Goal: Task Accomplishment & Management: Complete application form

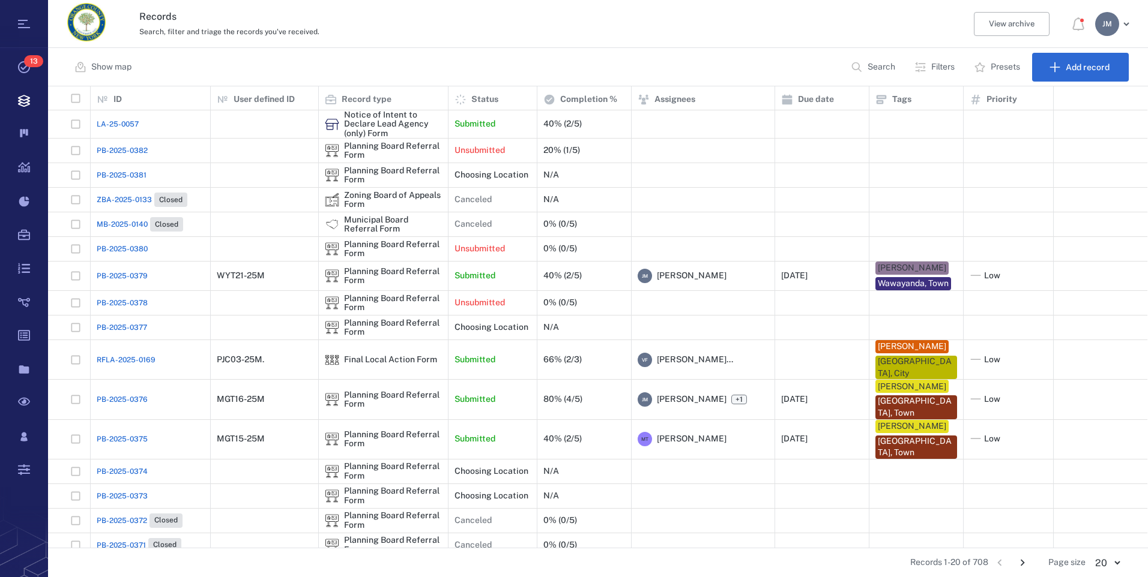
click at [935, 65] on p "Filters" at bounding box center [942, 67] width 23 height 12
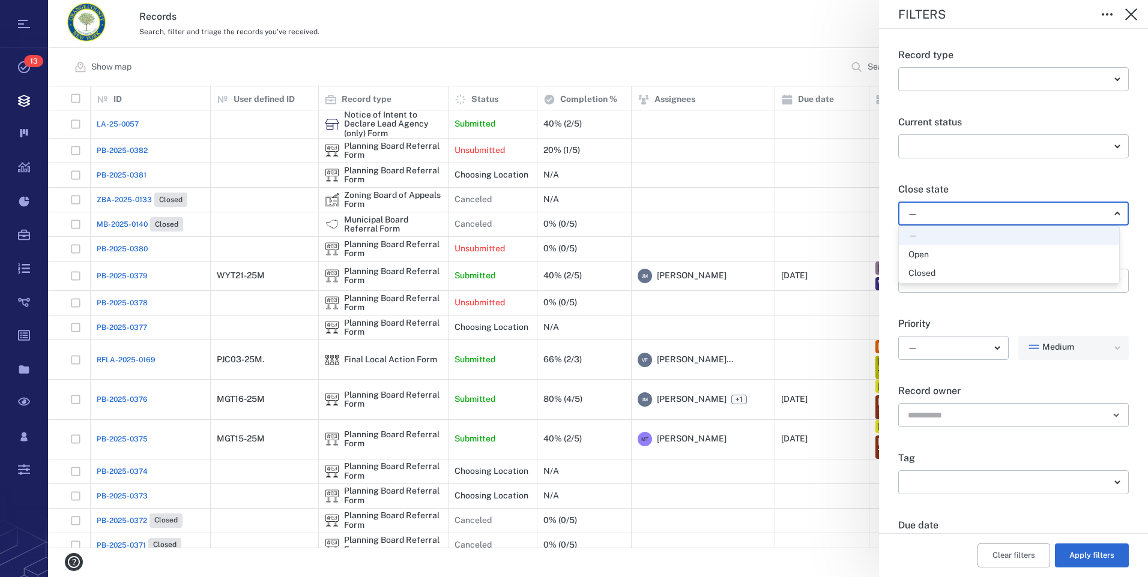
click at [930, 218] on body "Tasks 13 Records Boards Dashboard Reports Record types Guide steps Rules Form b…" at bounding box center [574, 288] width 1148 height 577
click at [925, 254] on div "Open" at bounding box center [918, 255] width 20 height 12
type input "*****"
click at [1078, 556] on button "Apply filters" at bounding box center [1091, 556] width 74 height 24
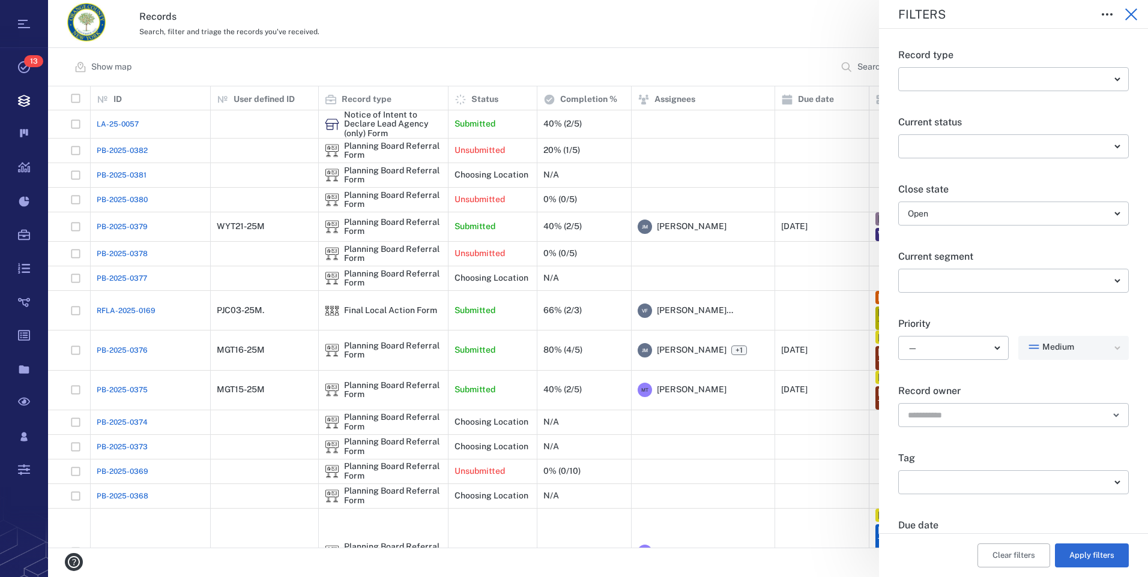
click at [1132, 17] on icon "button" at bounding box center [1131, 14] width 14 height 14
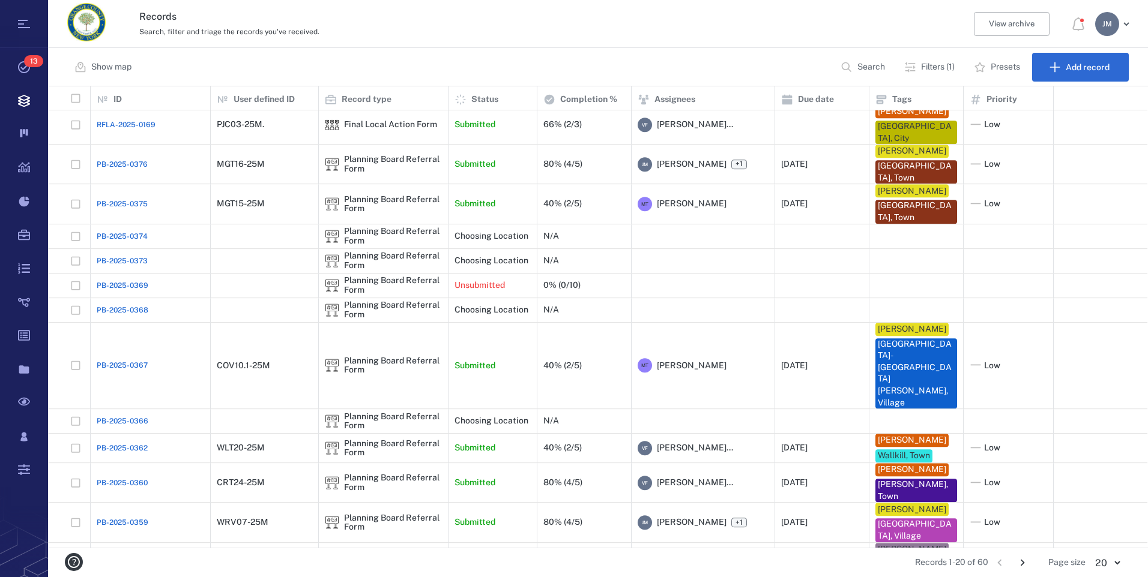
scroll to position [184, 0]
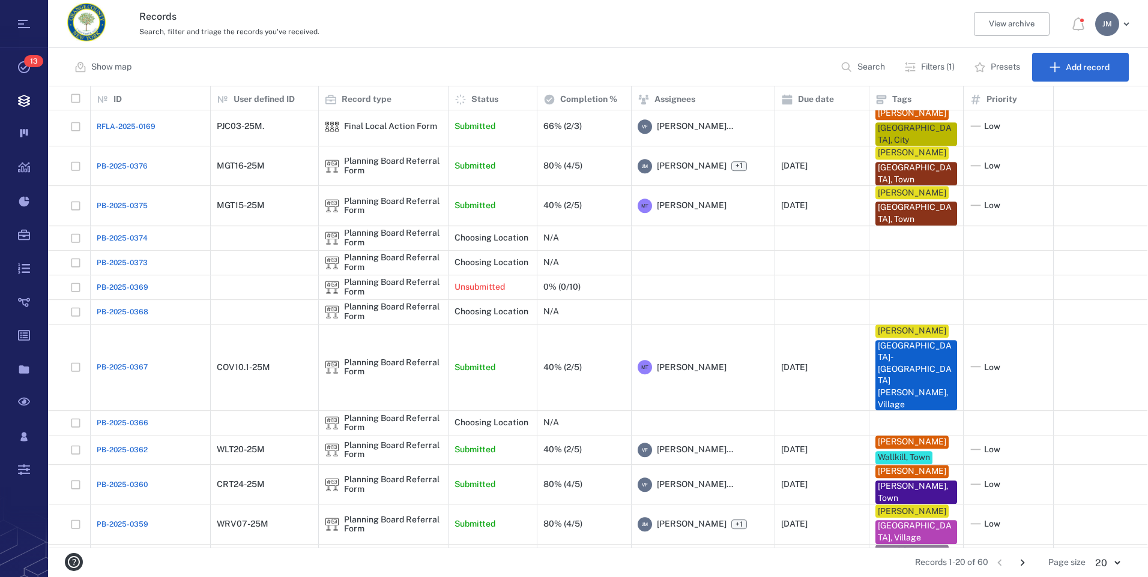
click at [1020, 564] on icon "Go to next page" at bounding box center [1021, 562] width 13 height 13
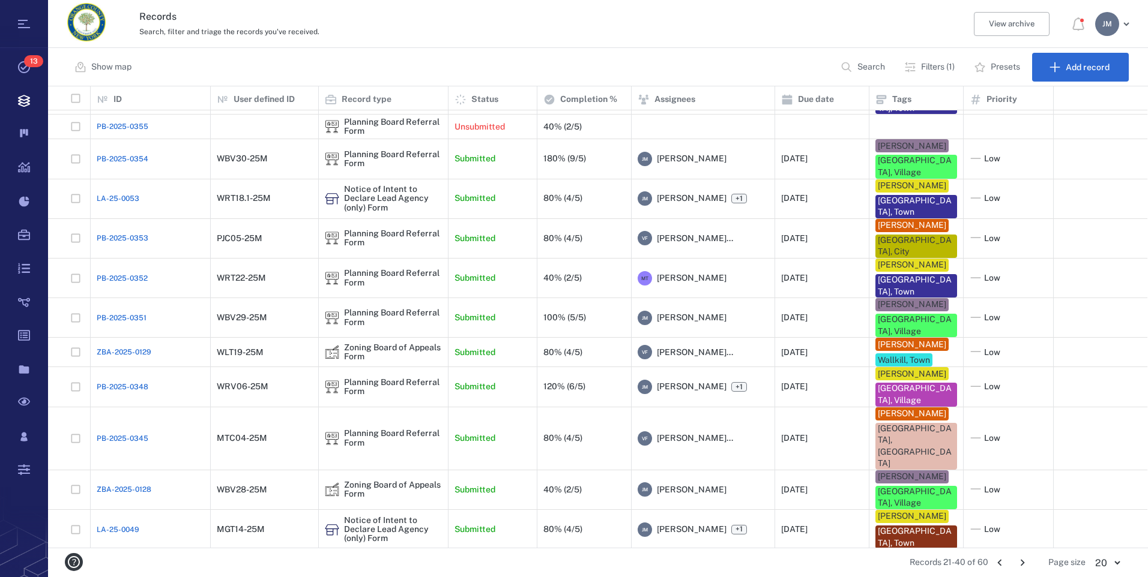
scroll to position [85, 0]
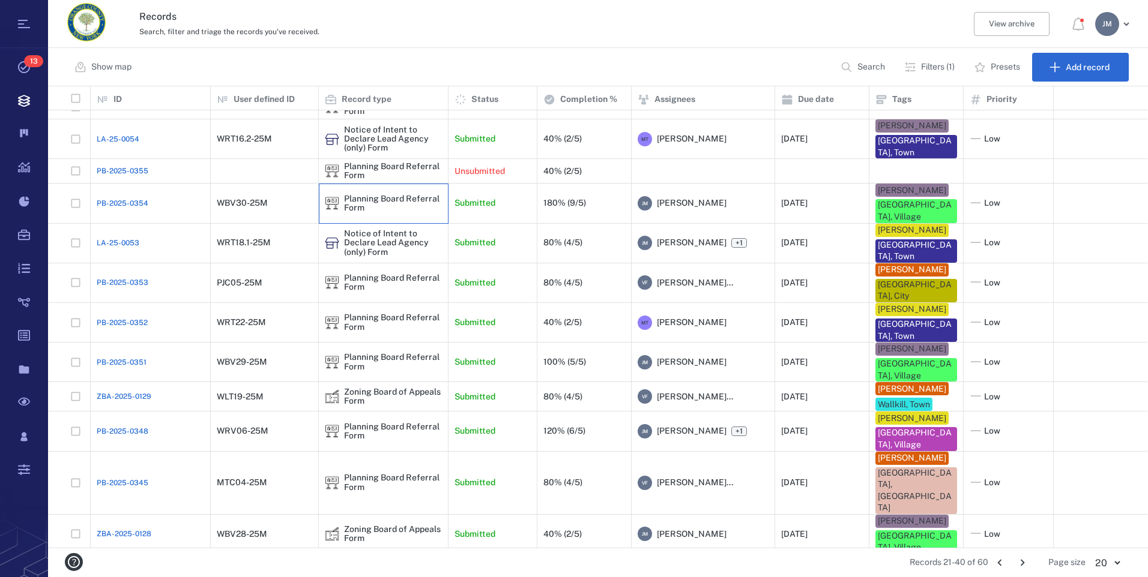
click at [406, 194] on div "Planning Board Referral Form" at bounding box center [393, 203] width 98 height 19
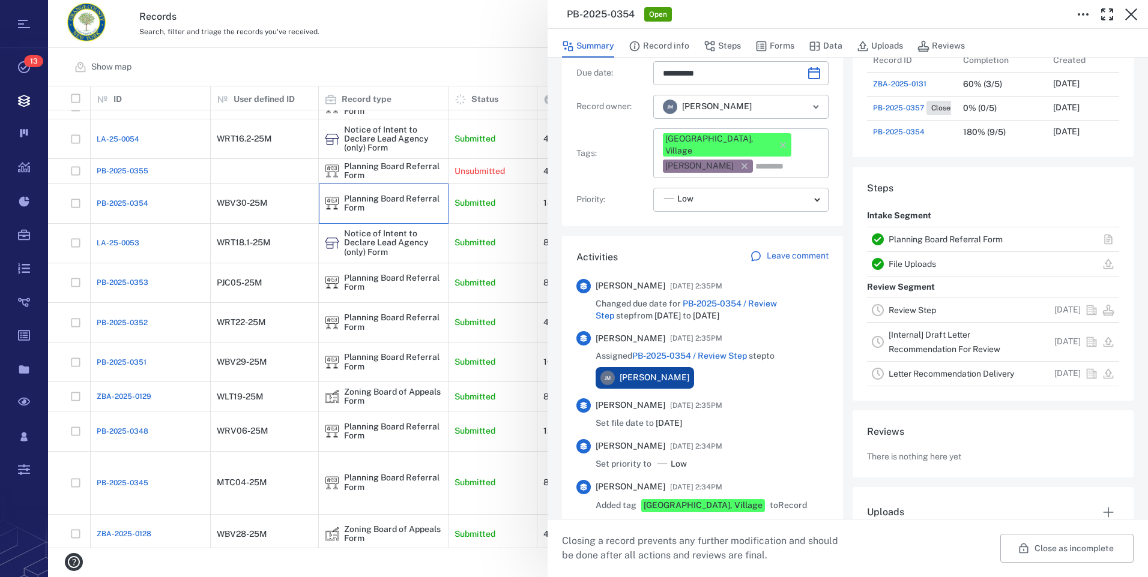
scroll to position [180, 0]
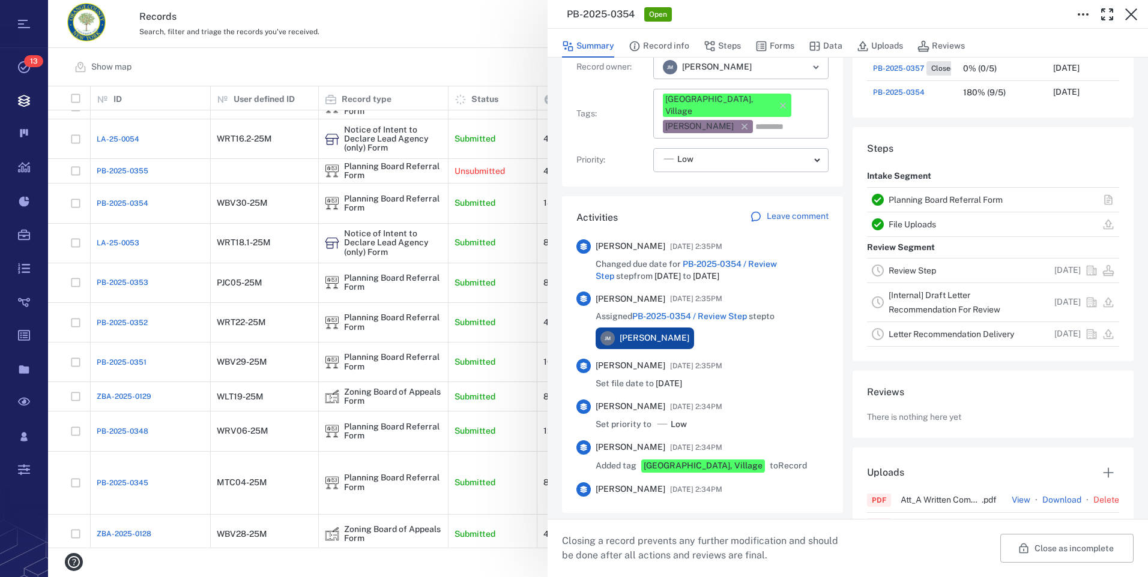
click at [919, 269] on link "Review Step" at bounding box center [911, 271] width 47 height 10
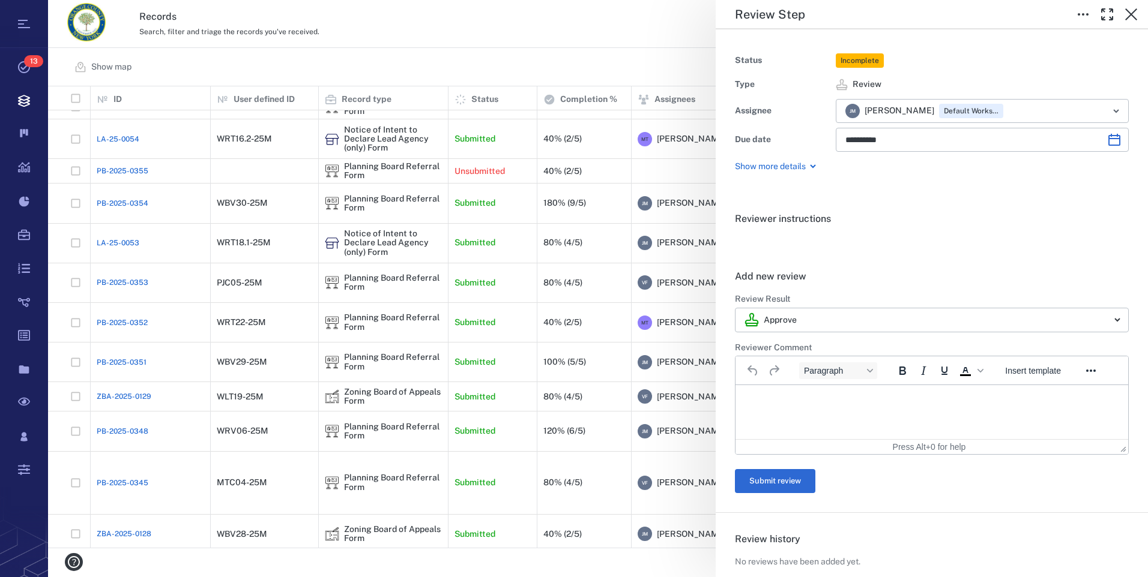
scroll to position [180, 0]
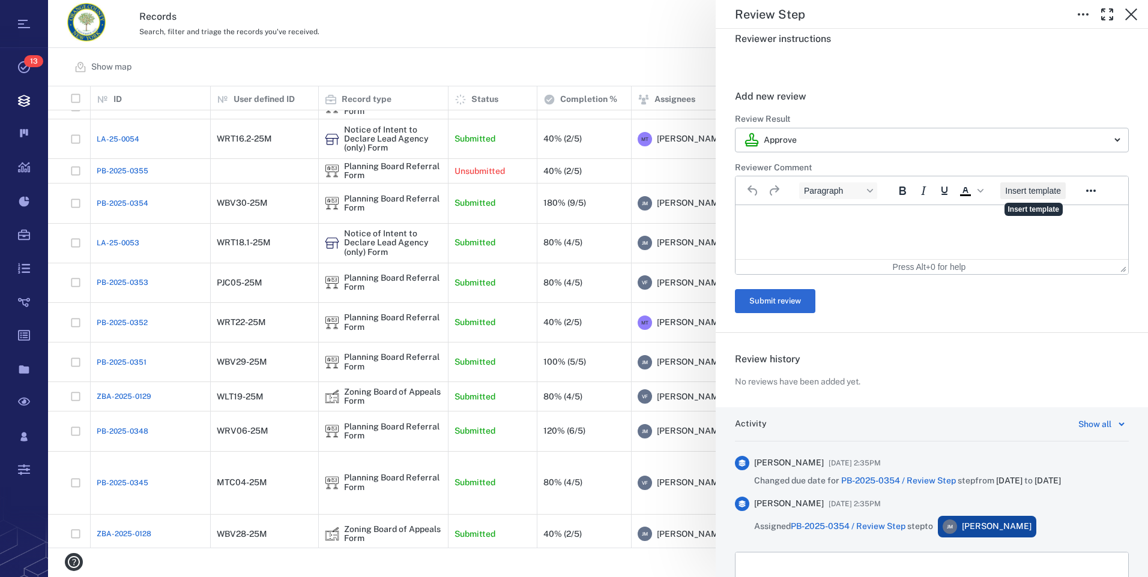
click at [1051, 191] on span "Insert template" at bounding box center [1033, 191] width 56 height 10
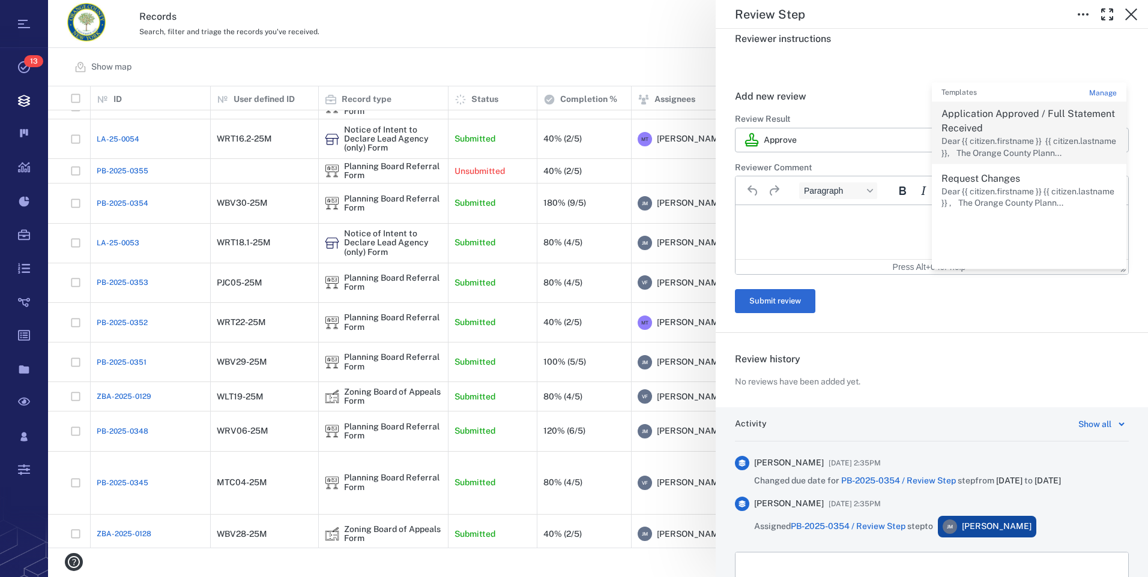
click at [1006, 134] on p "Application Approved / Full Statement Received" at bounding box center [1028, 121] width 175 height 29
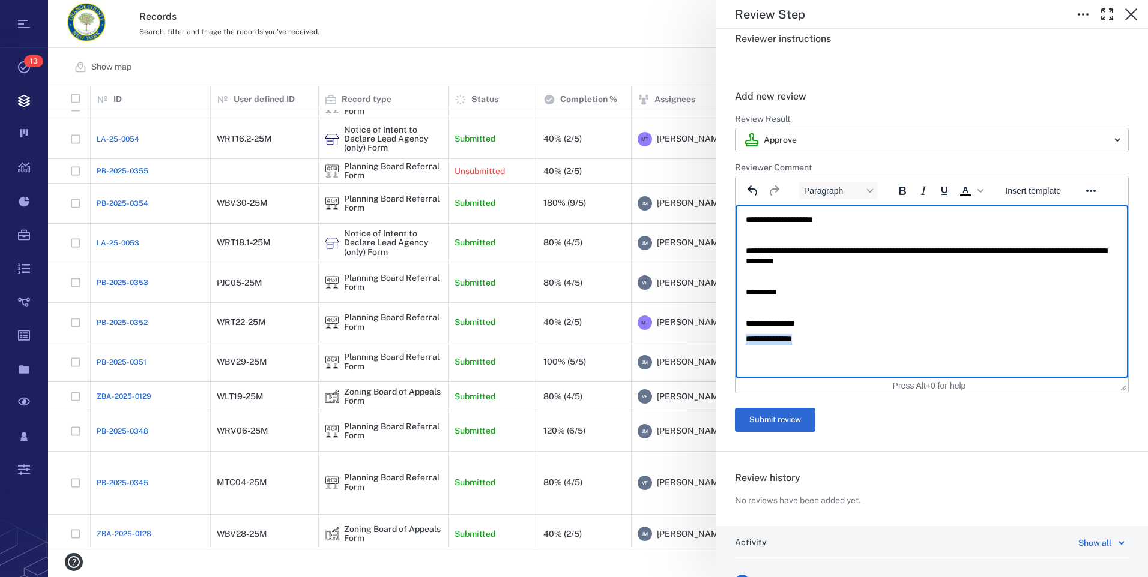
drag, startPoint x: 822, startPoint y: 338, endPoint x: 707, endPoint y: 333, distance: 115.4
click at [735, 333] on html "**********" at bounding box center [931, 279] width 393 height 149
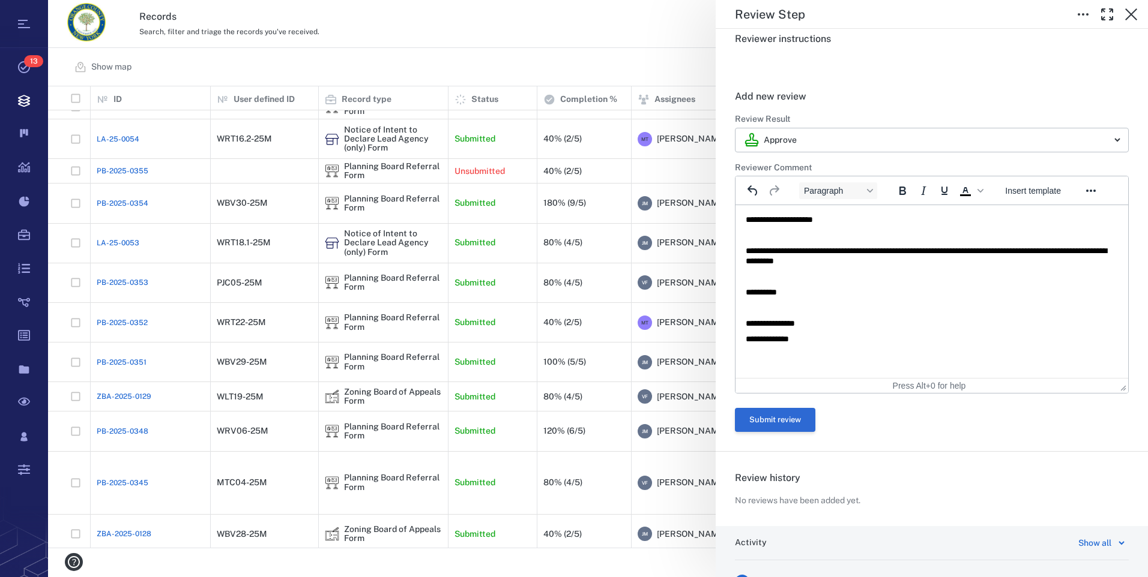
click at [781, 424] on button "Submit review" at bounding box center [775, 420] width 80 height 24
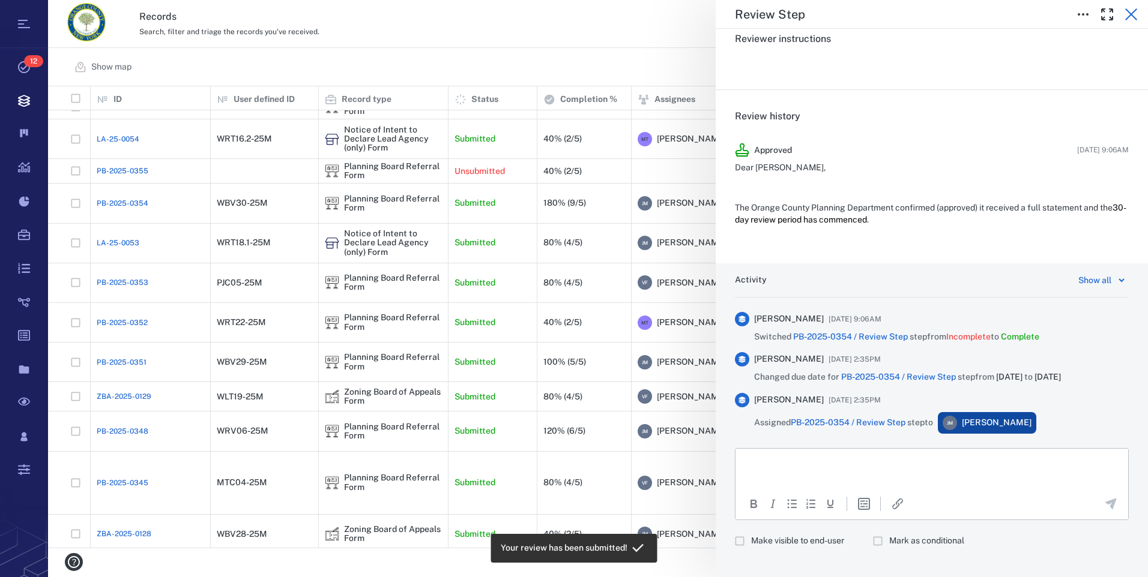
click at [1132, 18] on icon "button" at bounding box center [1131, 14] width 14 height 14
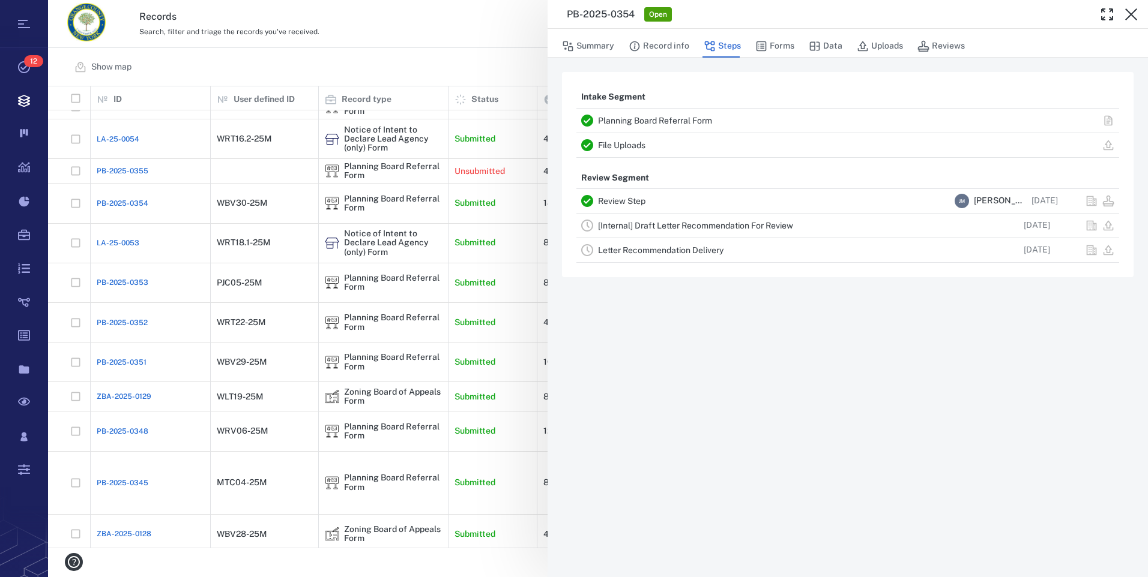
click at [658, 227] on link "[Internal] Draft Letter Recommendation For Review" at bounding box center [695, 226] width 195 height 10
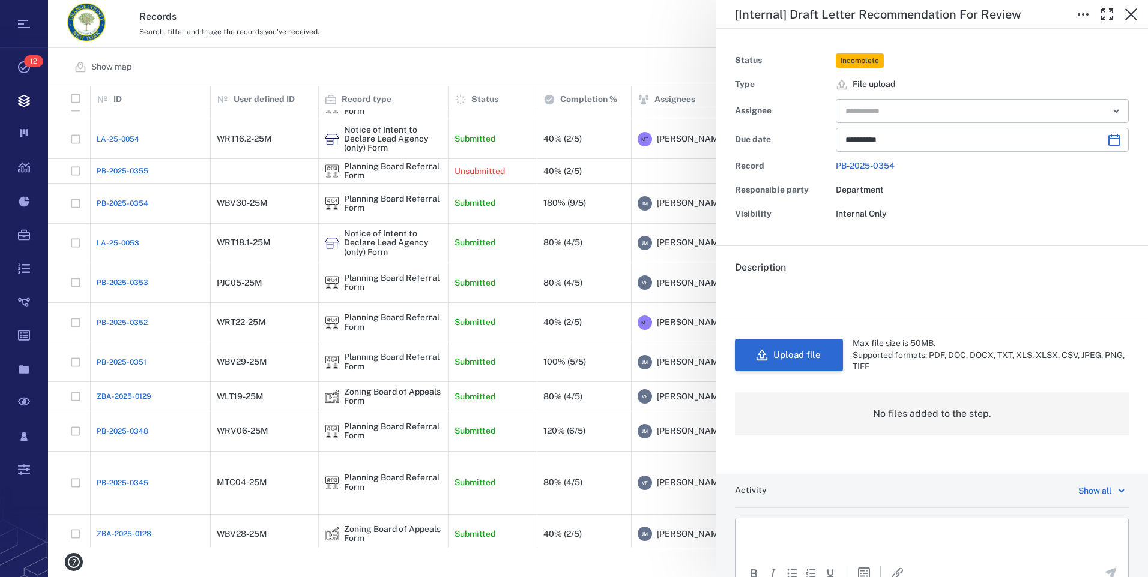
click at [811, 353] on button "Upload file" at bounding box center [789, 355] width 108 height 32
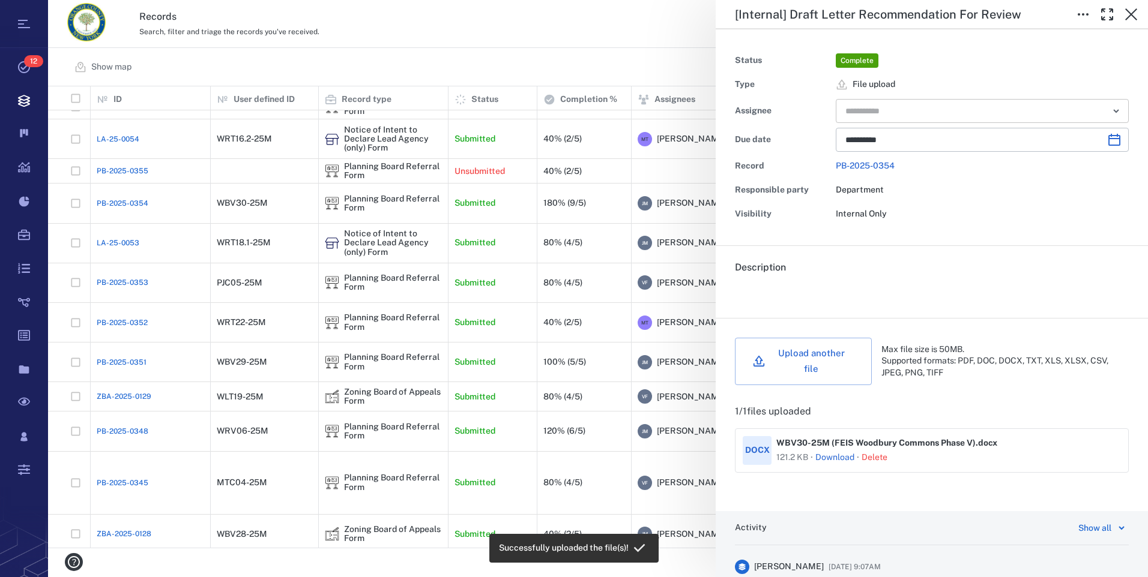
click at [1109, 109] on icon "Open" at bounding box center [1116, 111] width 14 height 14
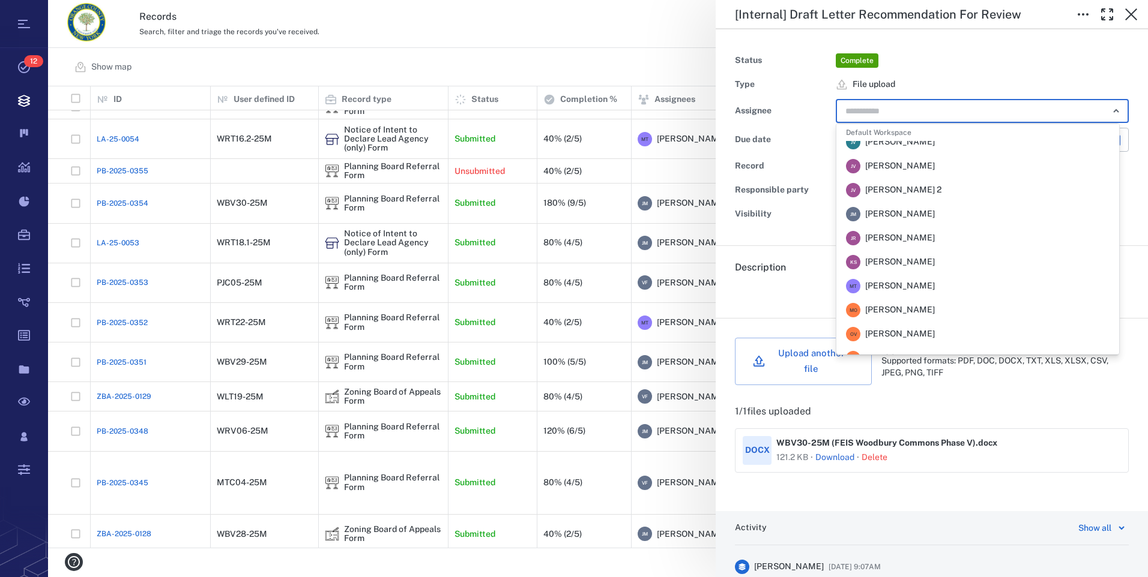
scroll to position [158, 0]
click at [917, 228] on div "[PERSON_NAME] [PERSON_NAME]" at bounding box center [890, 234] width 89 height 14
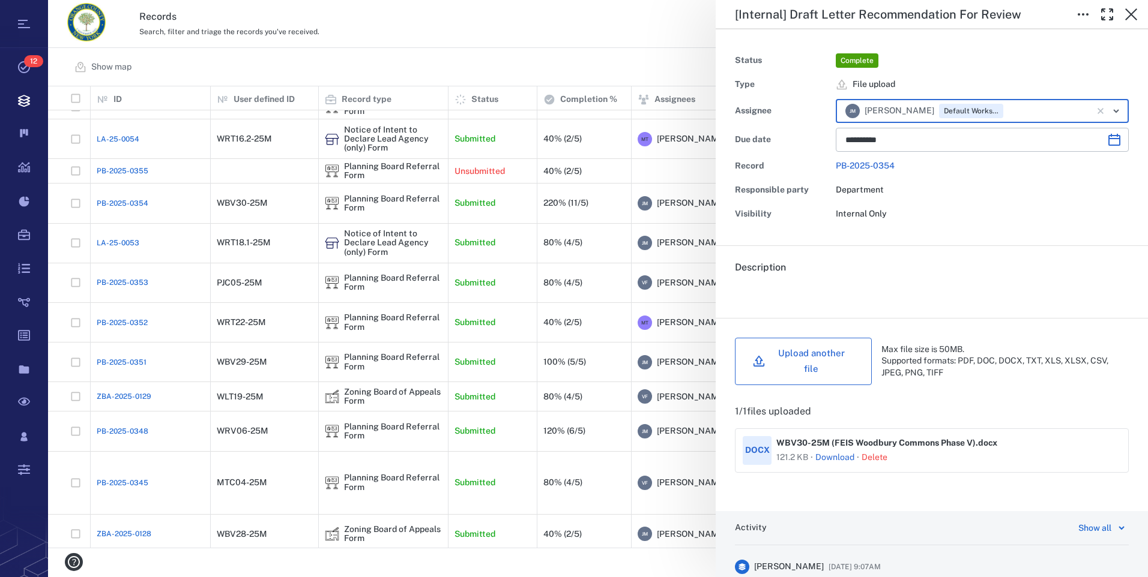
click at [837, 354] on button "Upload another file" at bounding box center [803, 361] width 137 height 47
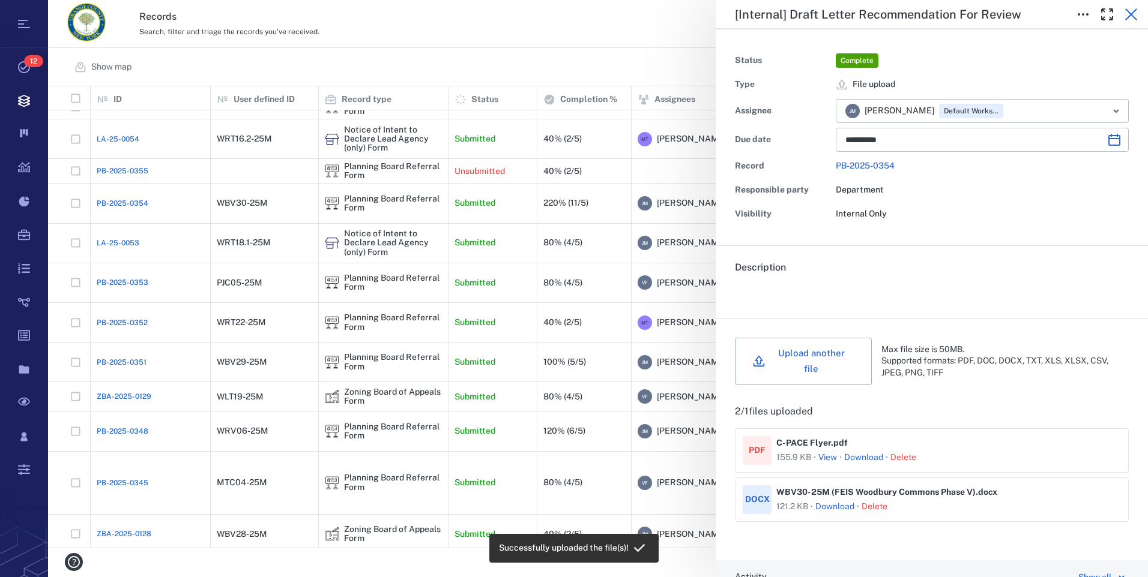
click at [1127, 11] on icon "button" at bounding box center [1131, 14] width 12 height 12
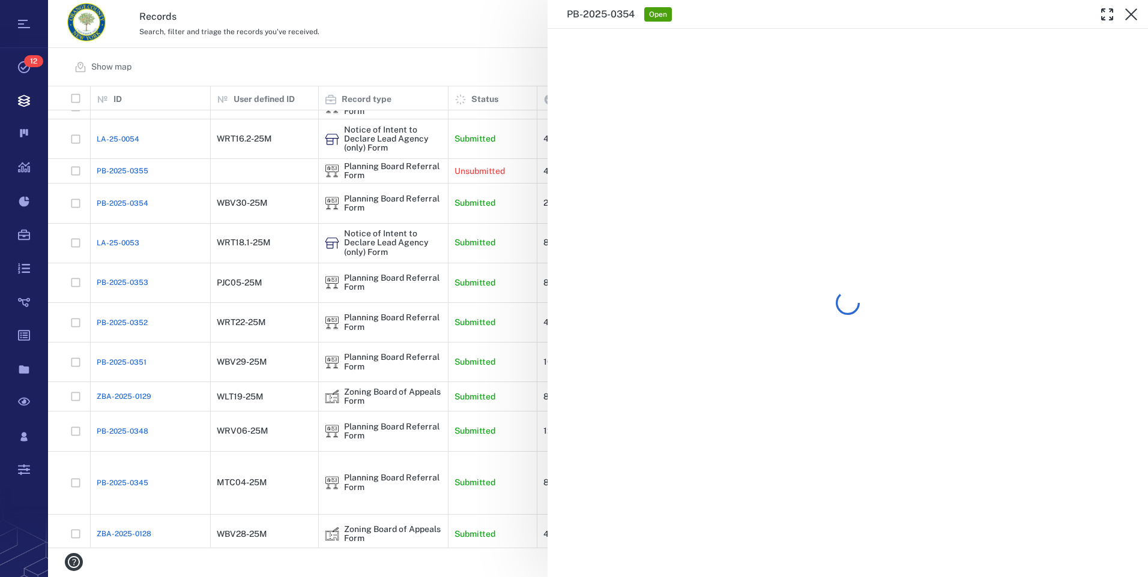
click at [1127, 11] on icon "button" at bounding box center [1131, 14] width 12 height 12
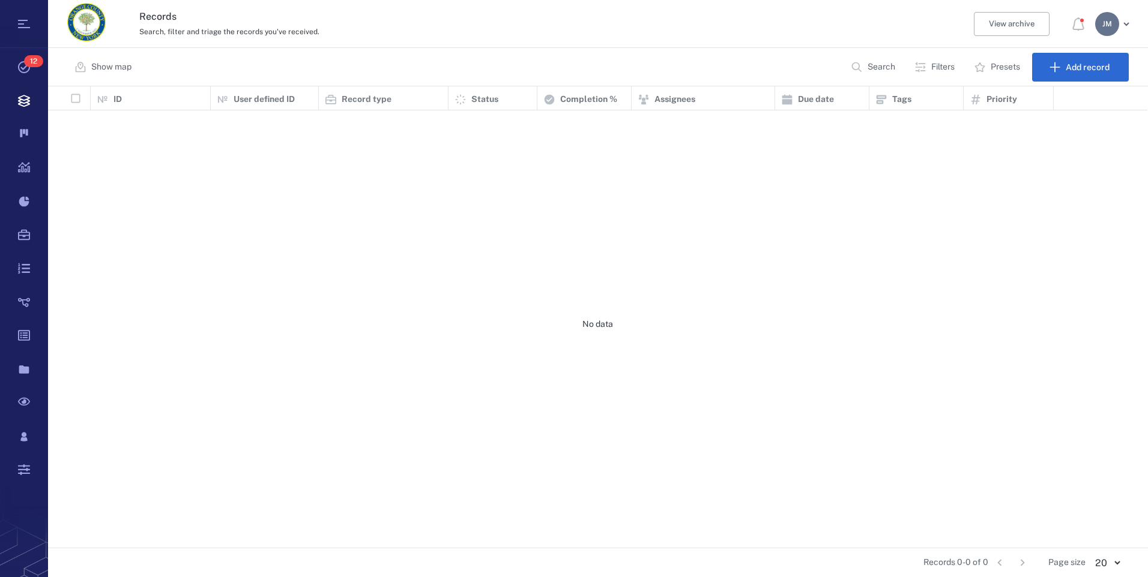
scroll to position [453, 1090]
